Goal: Navigation & Orientation: Find specific page/section

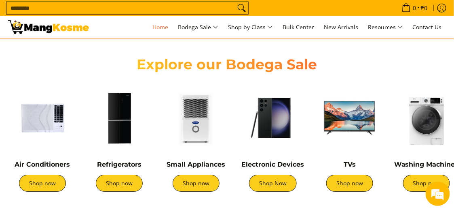
scroll to position [0, 44]
click at [57, 130] on img at bounding box center [42, 117] width 69 height 69
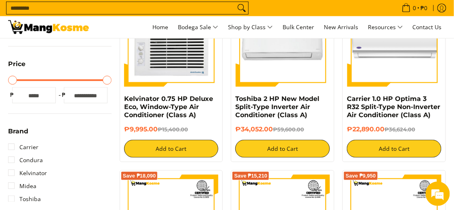
scroll to position [102, 0]
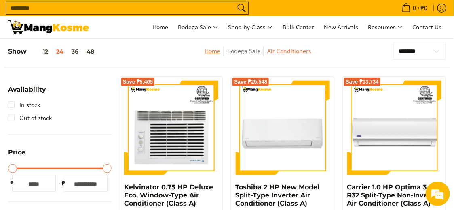
click at [214, 53] on link "Home" at bounding box center [213, 51] width 16 height 8
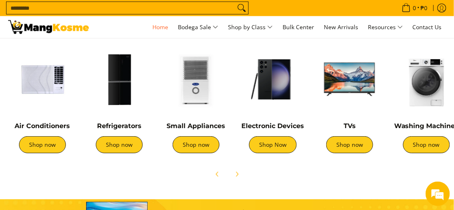
click at [349, 112] on img at bounding box center [349, 79] width 69 height 69
click at [127, 123] on link "Refrigerators" at bounding box center [119, 126] width 44 height 8
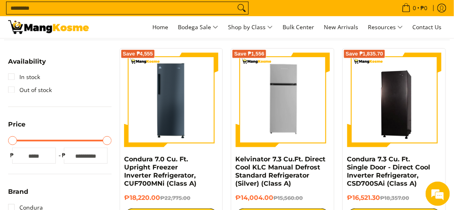
scroll to position [129, 0]
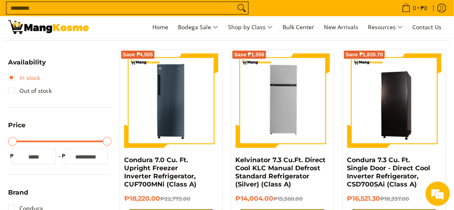
click at [12, 77] on link "In stock" at bounding box center [24, 77] width 32 height 13
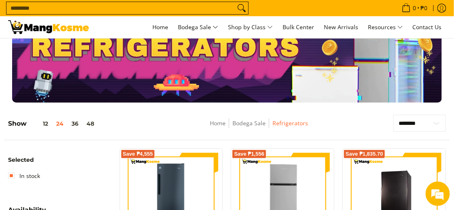
scroll to position [30, 0]
